Goal: Information Seeking & Learning: Understand process/instructions

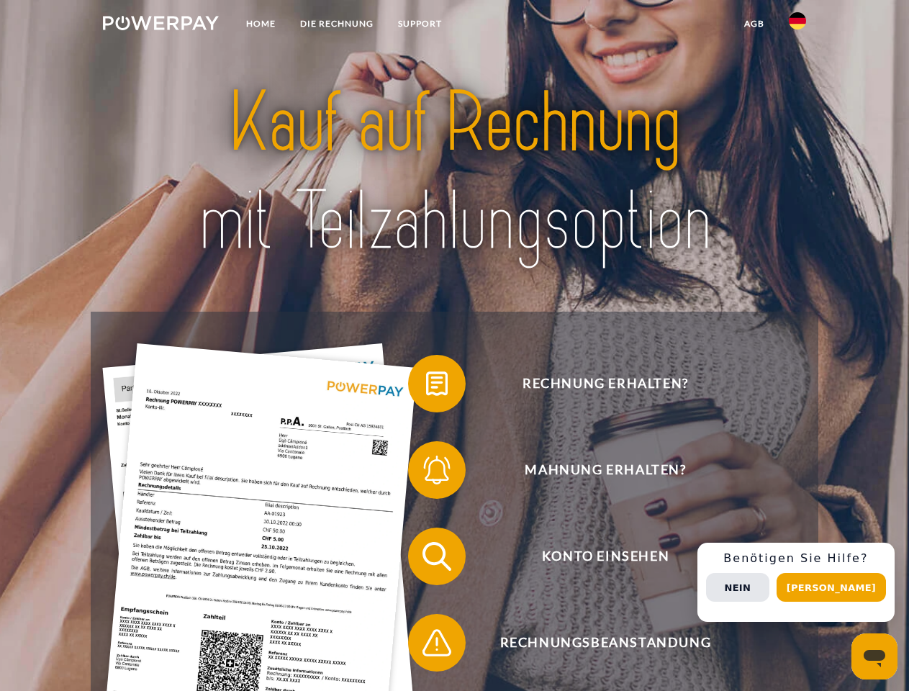
click at [160, 25] on img at bounding box center [161, 23] width 116 height 14
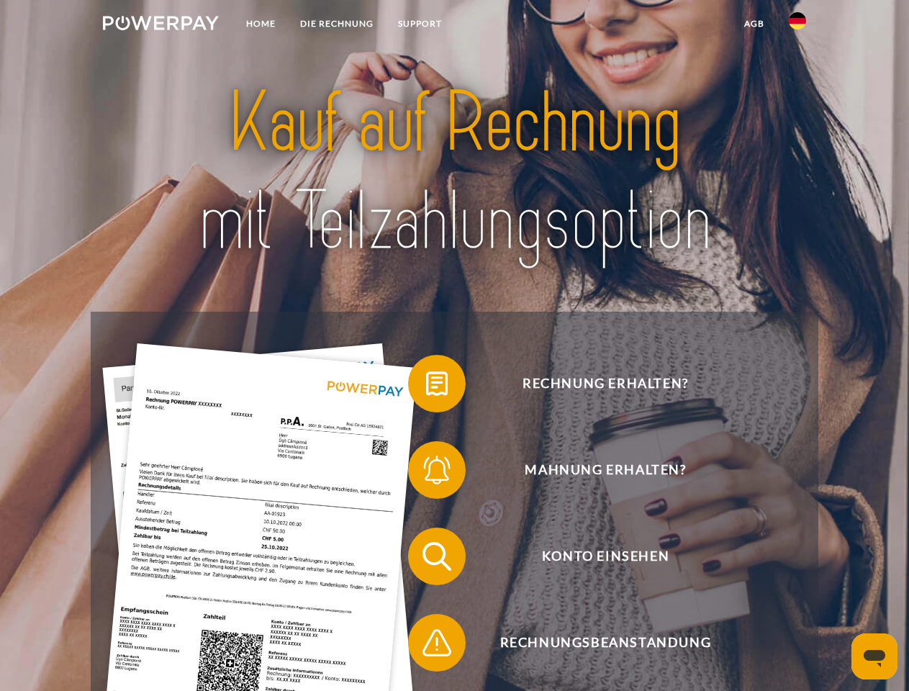
click at [797, 25] on img at bounding box center [797, 20] width 17 height 17
click at [753, 24] on link "agb" at bounding box center [754, 24] width 45 height 26
click at [426, 386] on span at bounding box center [415, 384] width 72 height 72
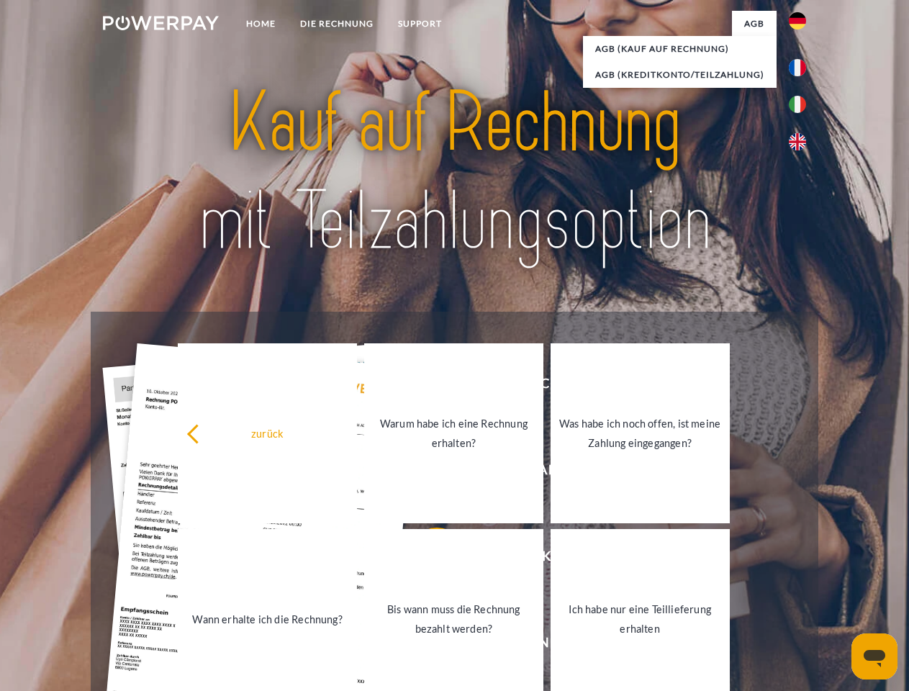
click at [426, 473] on link "Warum habe ich eine Rechnung erhalten?" at bounding box center [453, 433] width 179 height 180
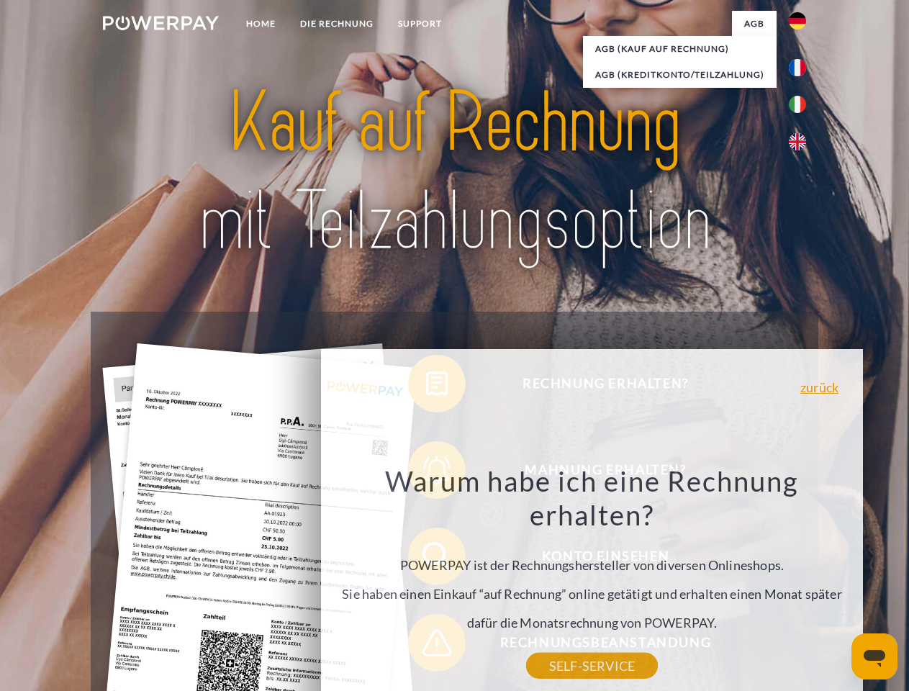
click at [426, 559] on div "Rechnung erhalten? Mahnung erhalten? Konto einsehen" at bounding box center [454, 600] width 727 height 576
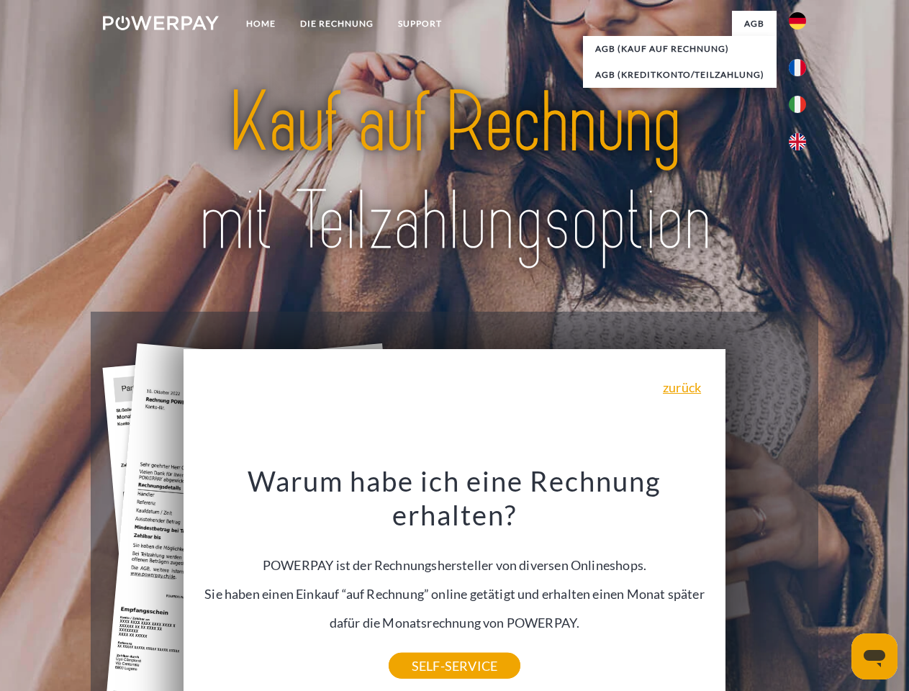
click at [426, 645] on div "Warum habe ich eine Rechnung erhalten? POWERPAY ist der Rechnungshersteller von…" at bounding box center [454, 564] width 525 height 202
click at [801, 582] on div "Rechnung erhalten? Mahnung erhalten? Konto einsehen" at bounding box center [454, 600] width 727 height 576
click at [766, 585] on span "Konto einsehen" at bounding box center [605, 556] width 353 height 58
click at [836, 587] on header "Home DIE RECHNUNG SUPPORT" at bounding box center [454, 497] width 909 height 994
